Goal: Task Accomplishment & Management: Use online tool/utility

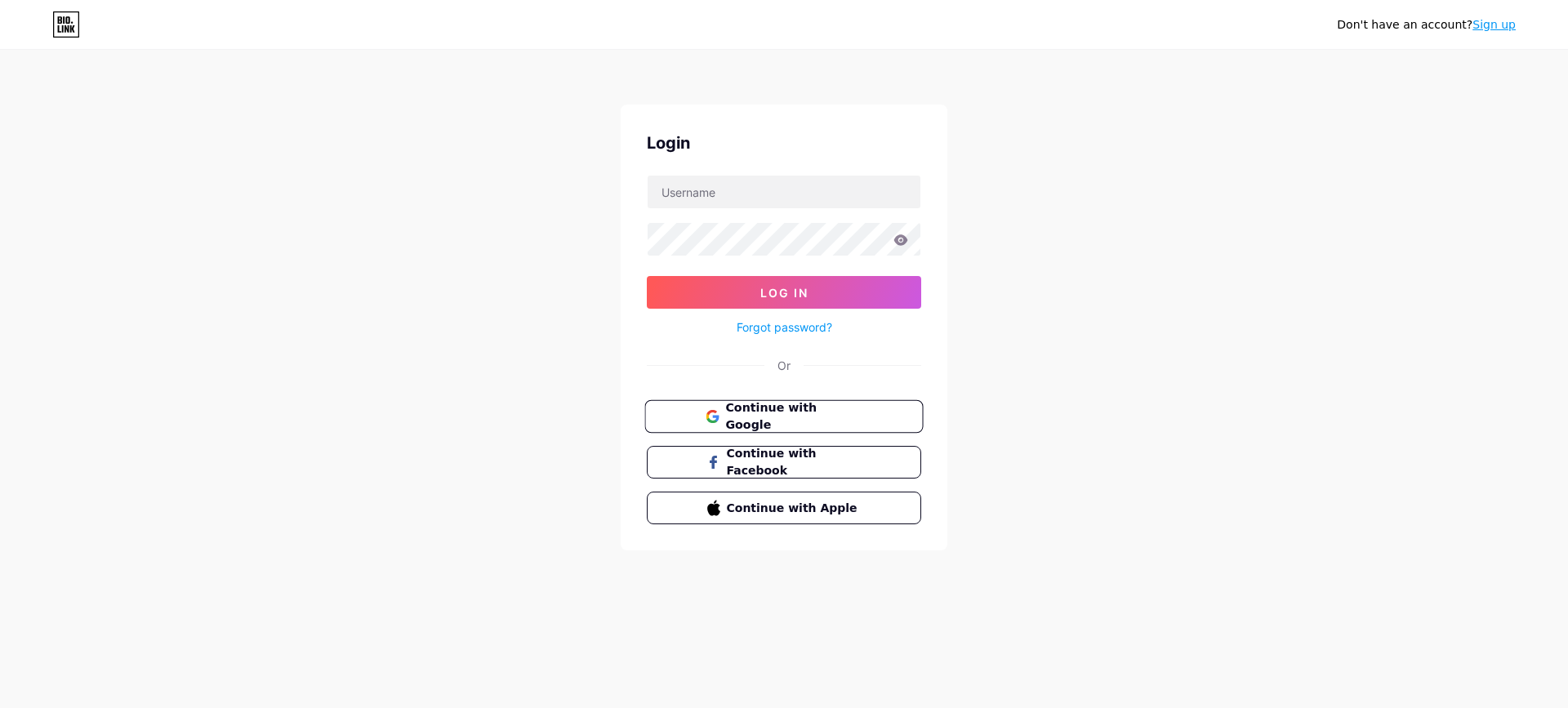
click at [775, 412] on span "Continue with Google" at bounding box center [793, 417] width 137 height 35
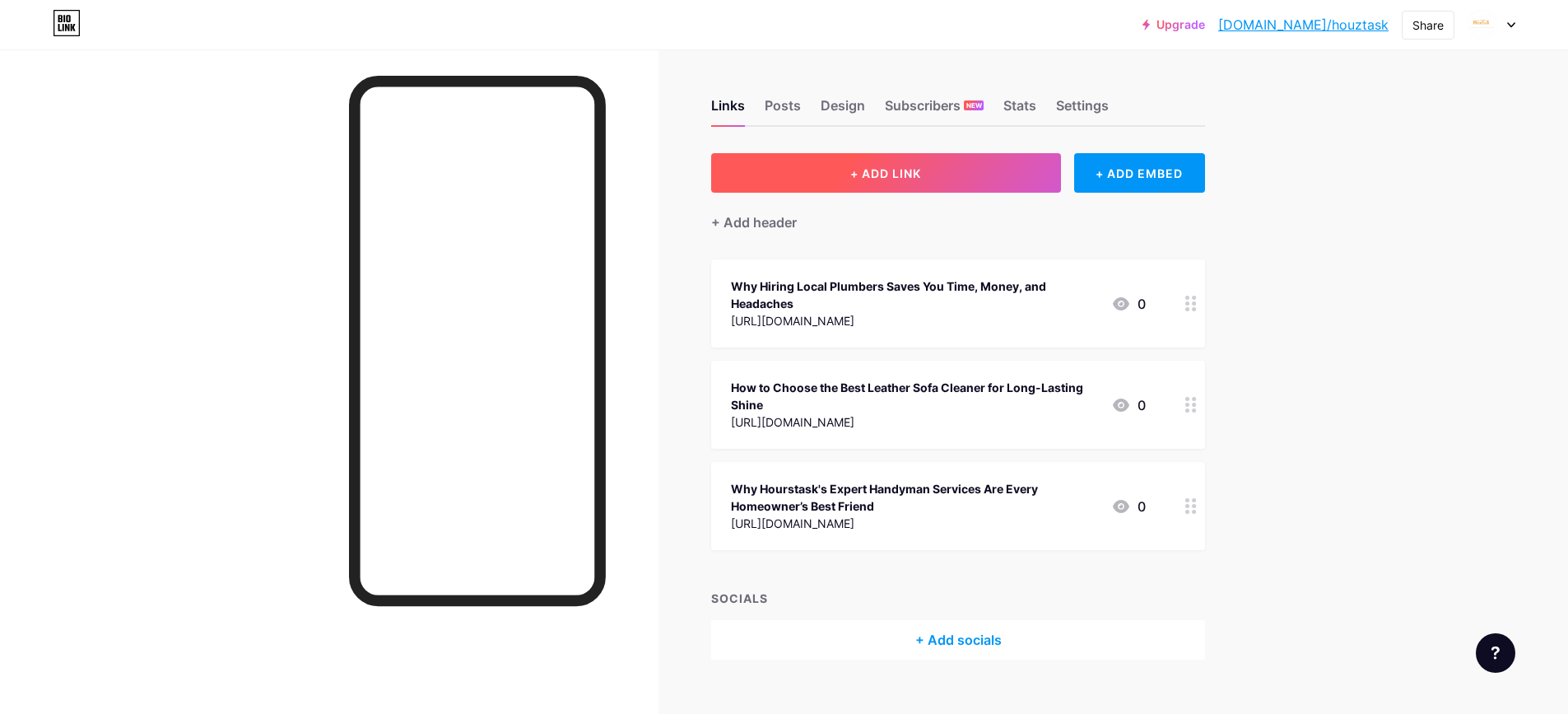
click at [865, 177] on span "+ ADD LINK" at bounding box center [886, 174] width 70 height 14
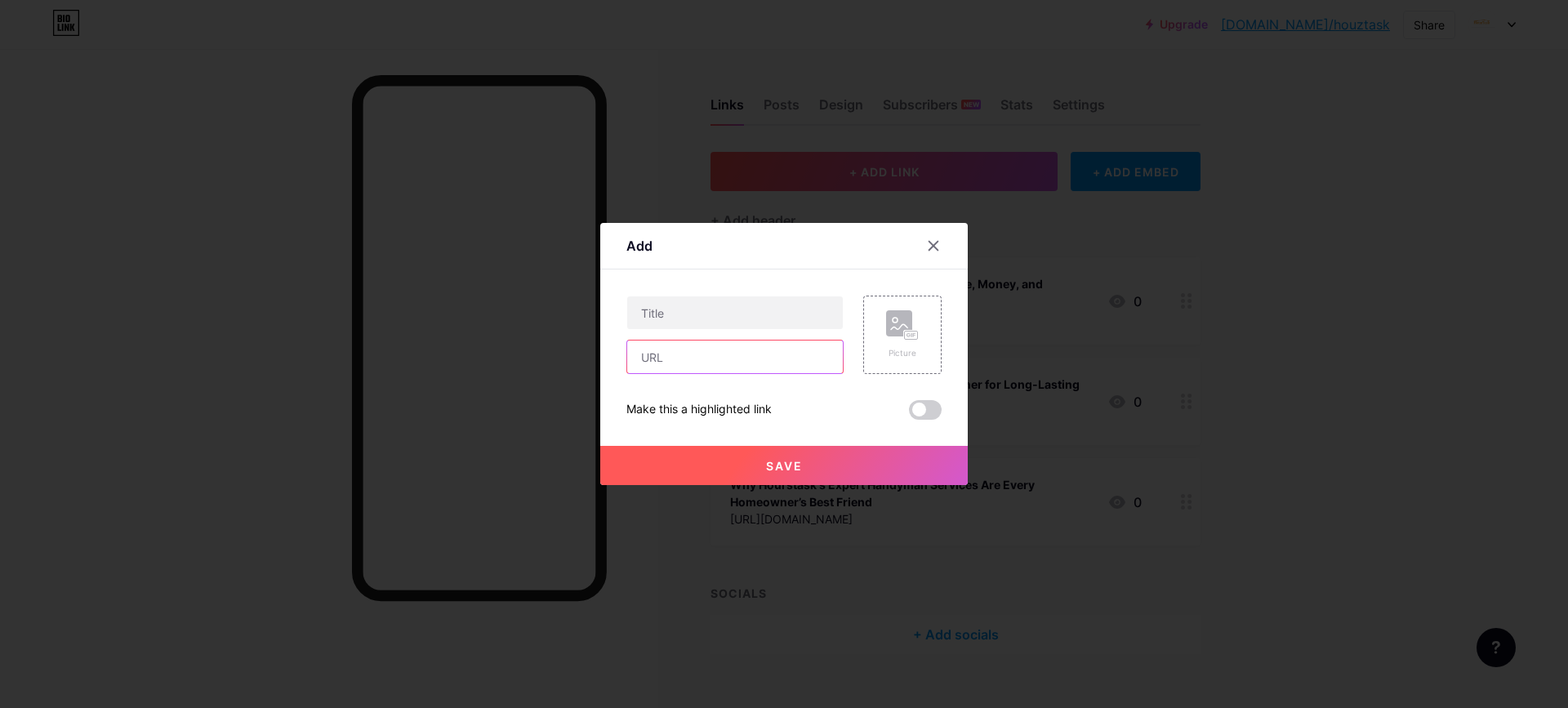
click at [673, 363] on input "text" at bounding box center [735, 356] width 215 height 32
paste input "https://medium.com/@houztaskseo/emergency-plumbing-services-you-can-trust-houzt…"
type input "https://medium.com/@houztaskseo/emergency-plumbing-services-you-can-trust-houzt…"
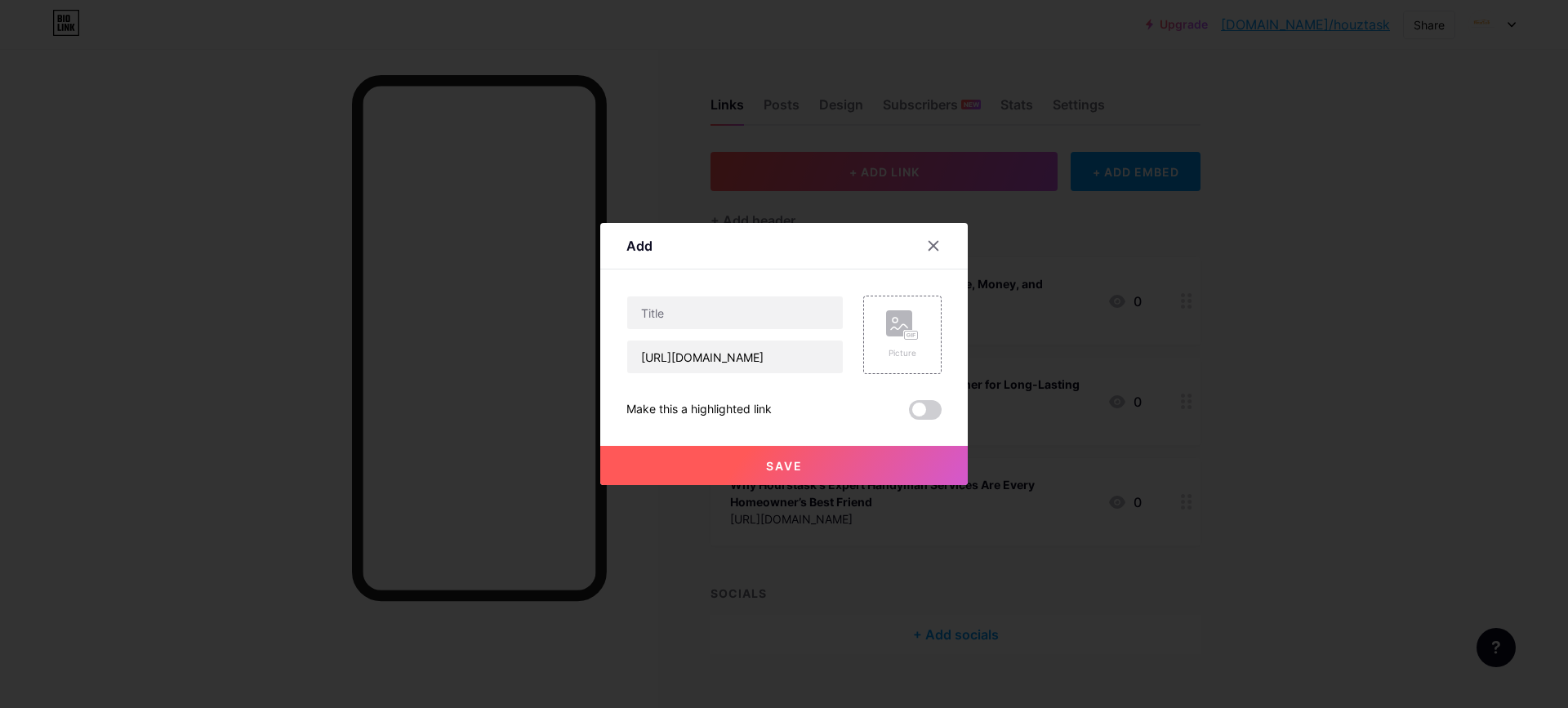
click at [743, 295] on div "Content YouTube Play YouTube video without leaving your page. ADD Vimeo Play Vi…" at bounding box center [784, 344] width 315 height 150
click at [740, 315] on input "text" at bounding box center [735, 312] width 215 height 32
paste input "Emergency Plumbing Services You Can Trust — Houztask’s 24/7 Experts"
type input "Emergency Plumbing Services You Can Trust — Houztask’s 24/7 Experts"
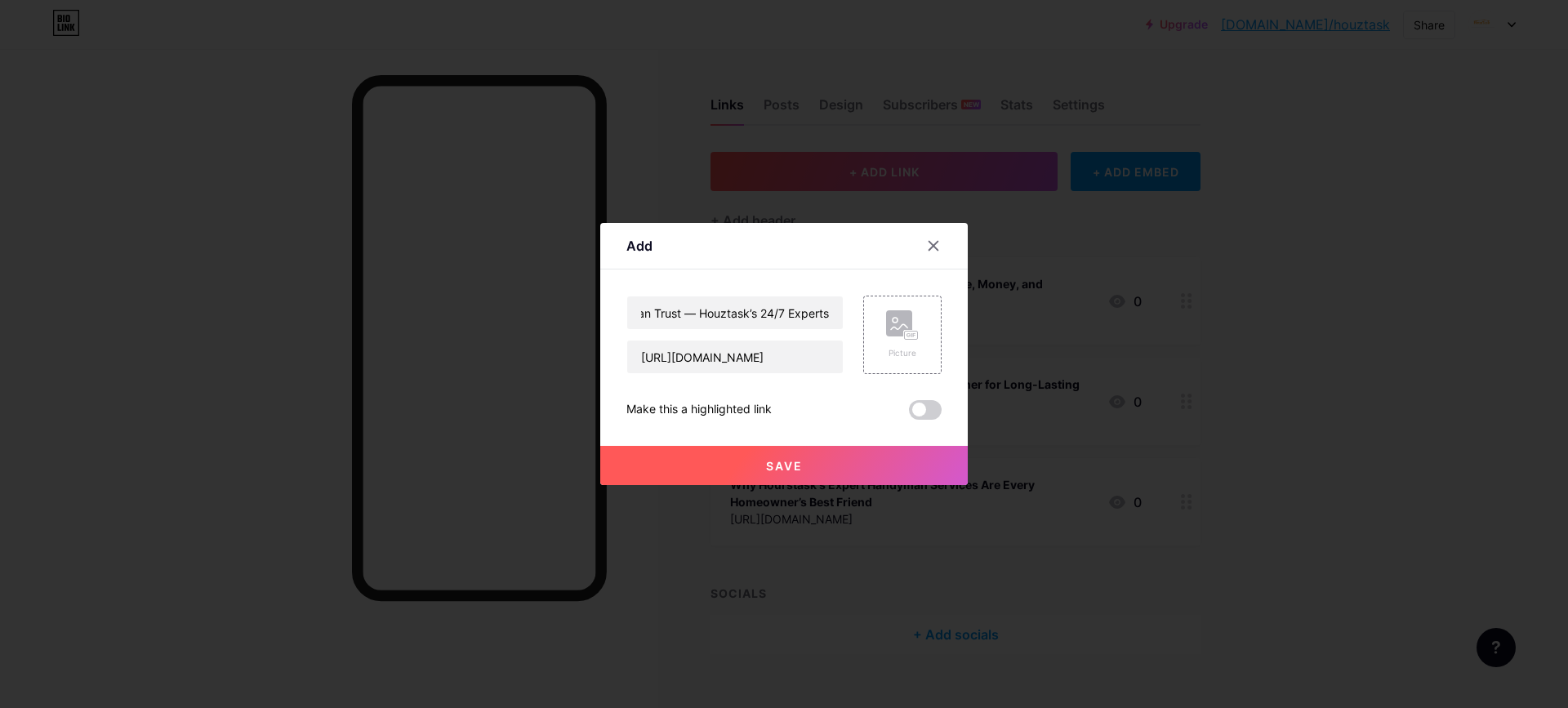
click at [772, 474] on button "Save" at bounding box center [784, 465] width 368 height 39
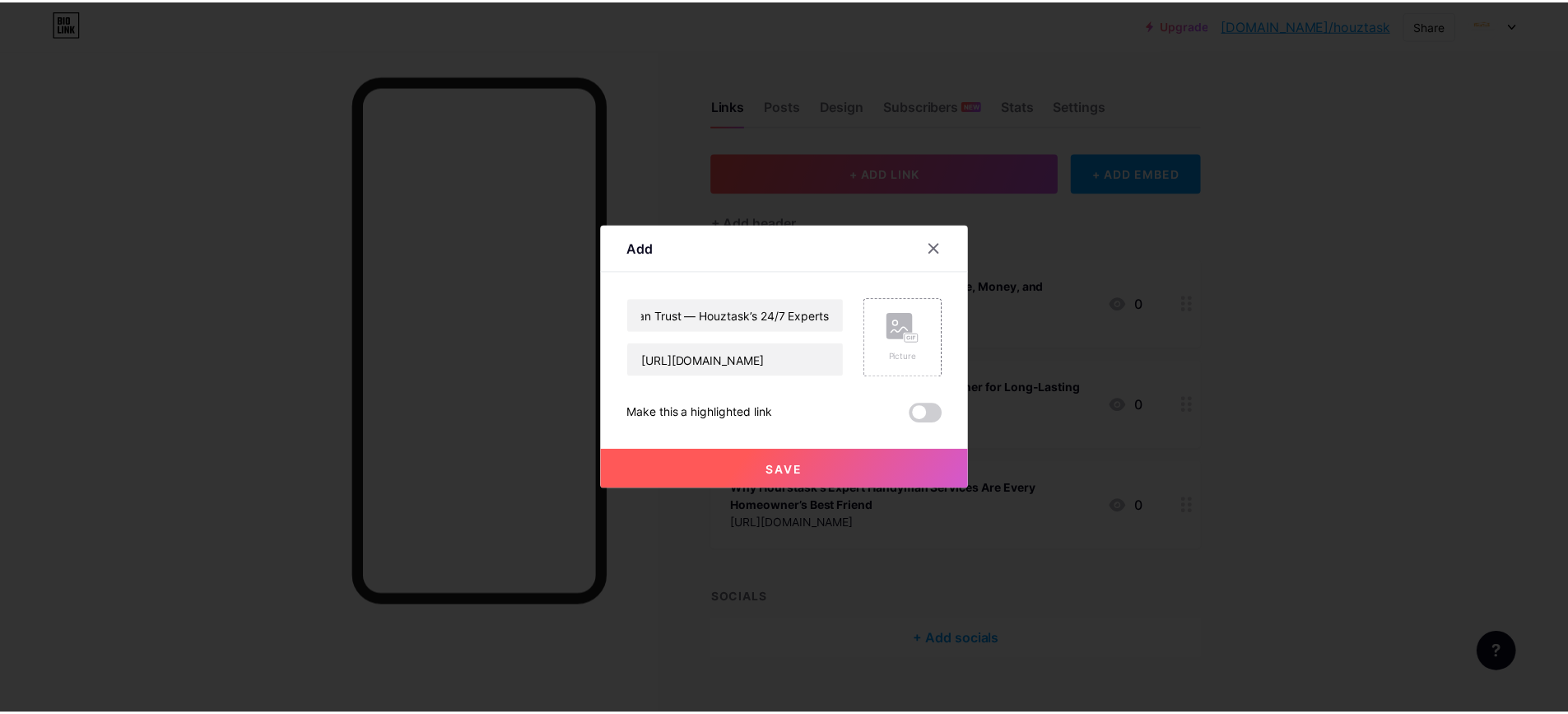
scroll to position [0, 0]
